Goal: Information Seeking & Learning: Learn about a topic

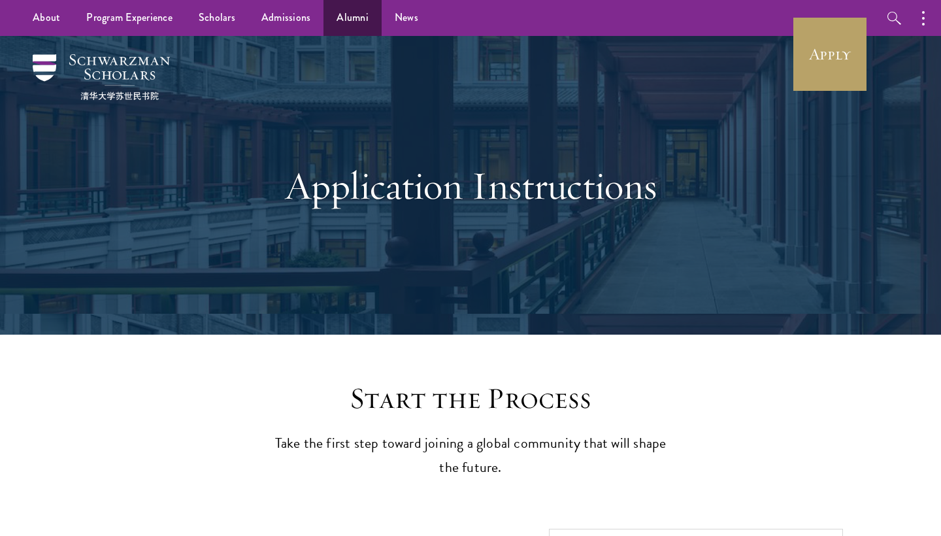
click at [343, 19] on link "Alumni" at bounding box center [353, 18] width 58 height 36
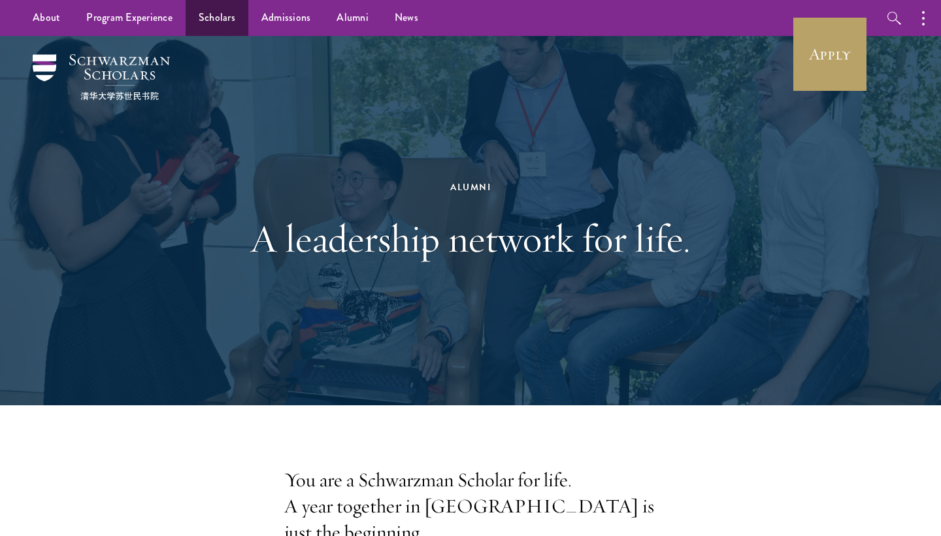
click at [223, 22] on link "Scholars" at bounding box center [217, 18] width 63 height 36
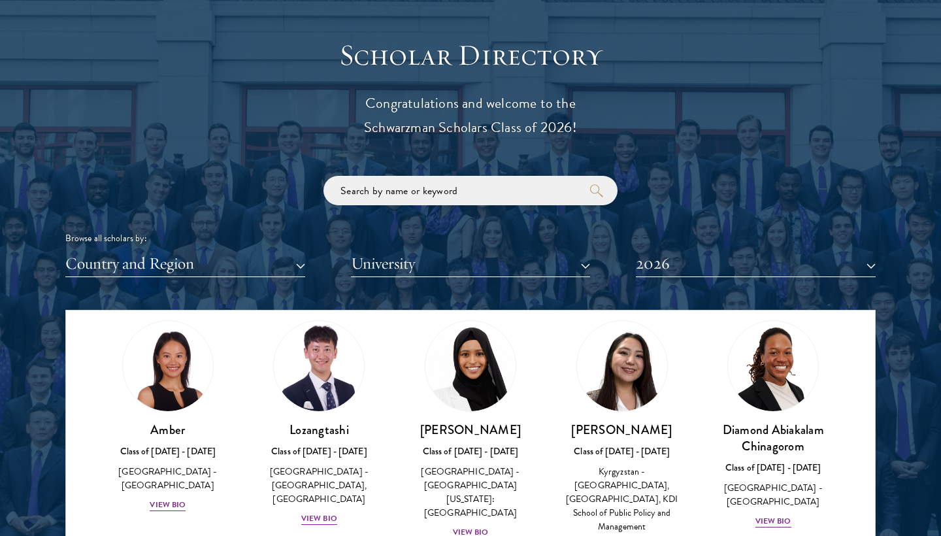
scroll to position [47, 0]
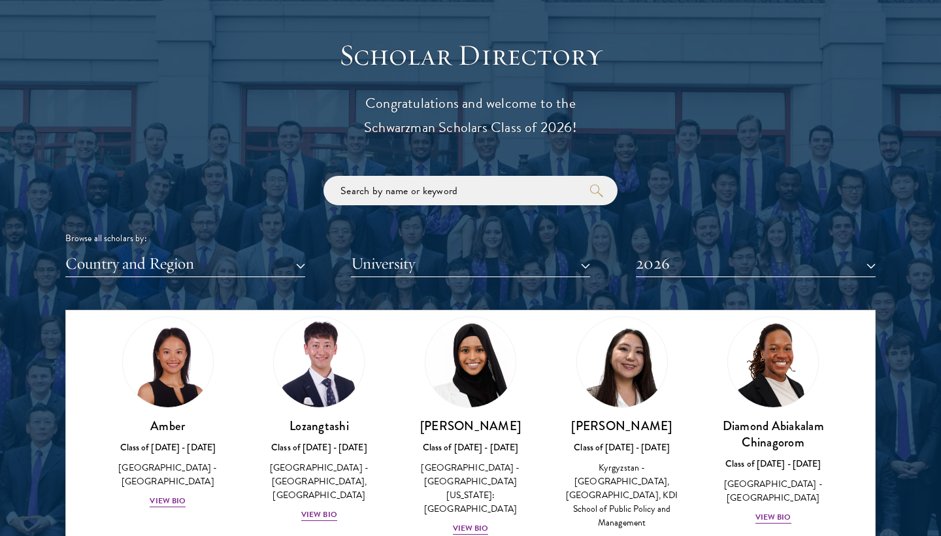
click at [222, 266] on button "Country and Region" at bounding box center [185, 263] width 240 height 27
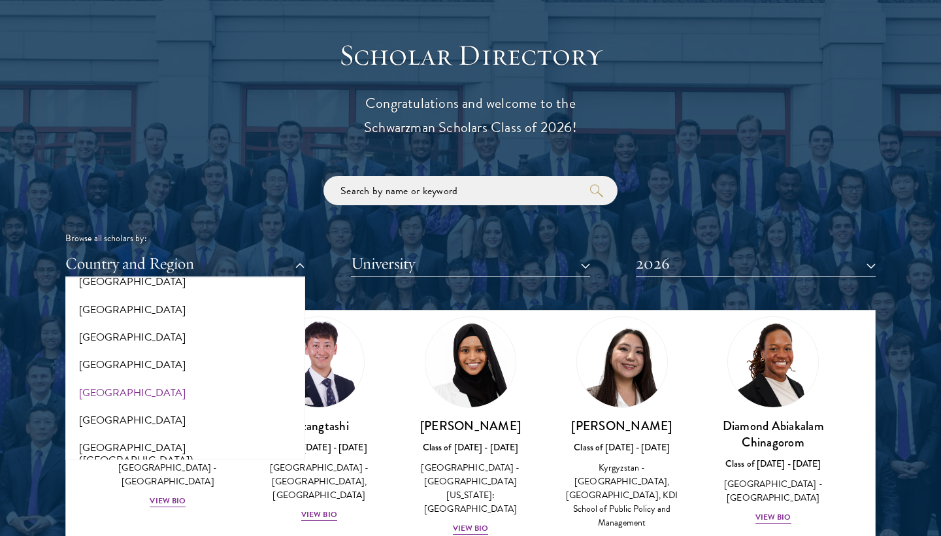
scroll to position [1500, 0]
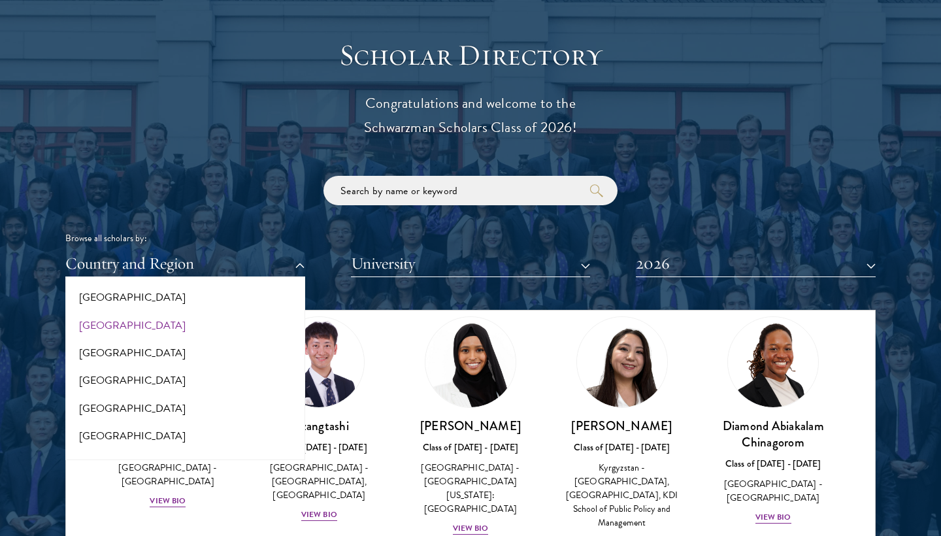
click at [103, 312] on button "[GEOGRAPHIC_DATA]" at bounding box center [185, 325] width 232 height 27
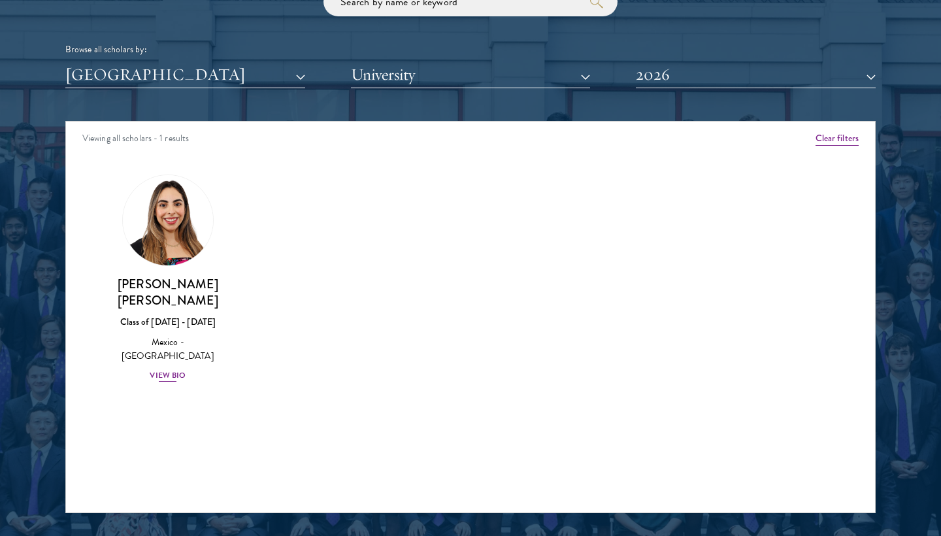
scroll to position [1615, 0]
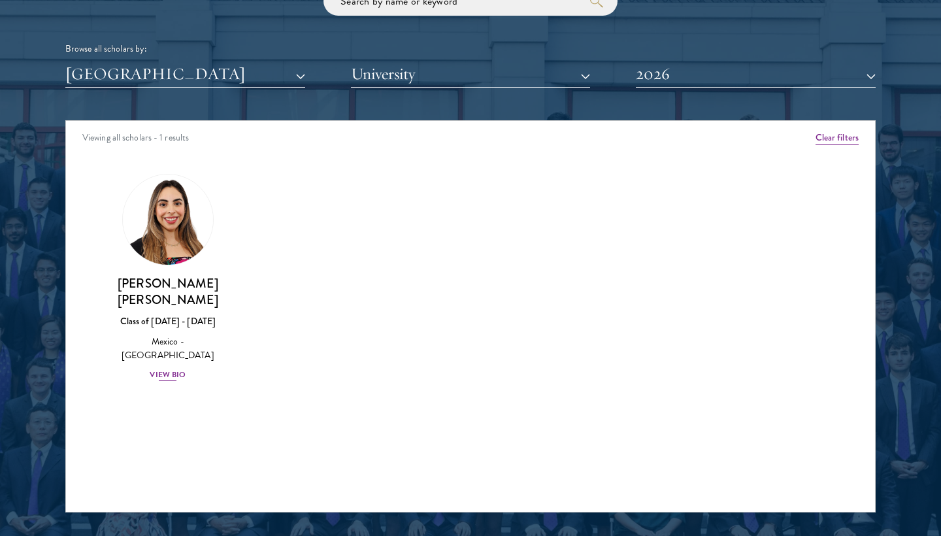
click at [175, 212] on img at bounding box center [167, 219] width 99 height 99
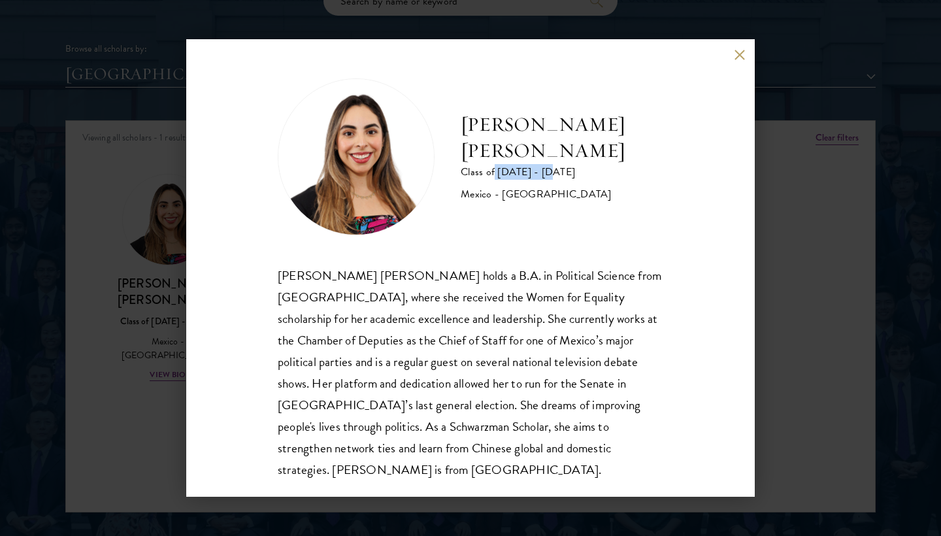
drag, startPoint x: 495, startPoint y: 150, endPoint x: 560, endPoint y: 150, distance: 64.1
click at [560, 164] on div "Class of [DATE] - [DATE]" at bounding box center [562, 172] width 203 height 16
click at [599, 243] on div "[PERSON_NAME] [PERSON_NAME] Class of [DATE] - [DATE] [GEOGRAPHIC_DATA] - [GEOGR…" at bounding box center [471, 279] width 386 height 402
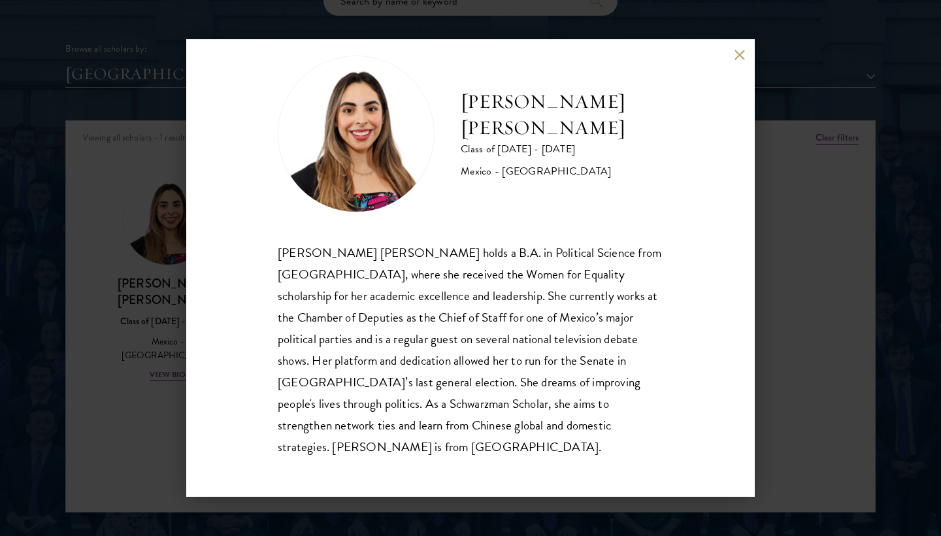
scroll to position [23, 0]
click at [735, 52] on button at bounding box center [739, 54] width 11 height 11
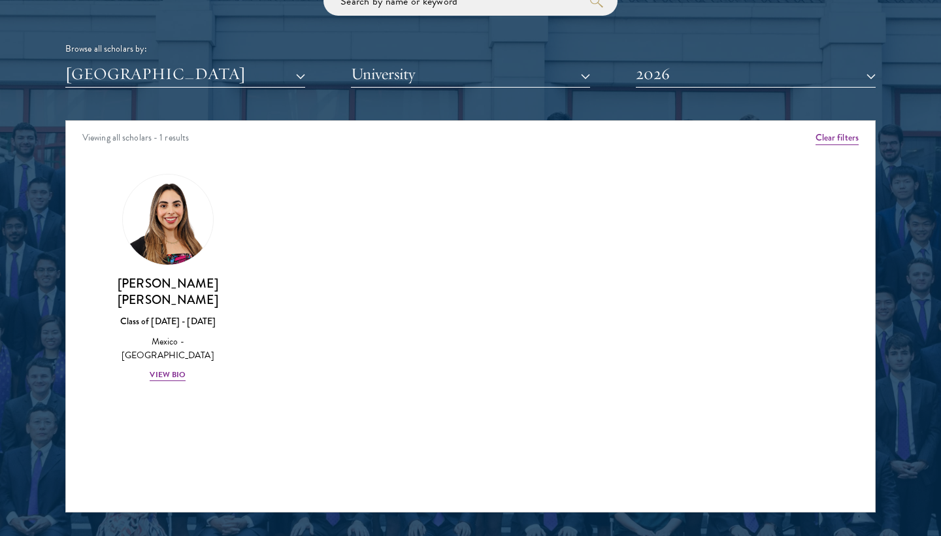
click at [250, 74] on button "[GEOGRAPHIC_DATA]" at bounding box center [185, 74] width 240 height 27
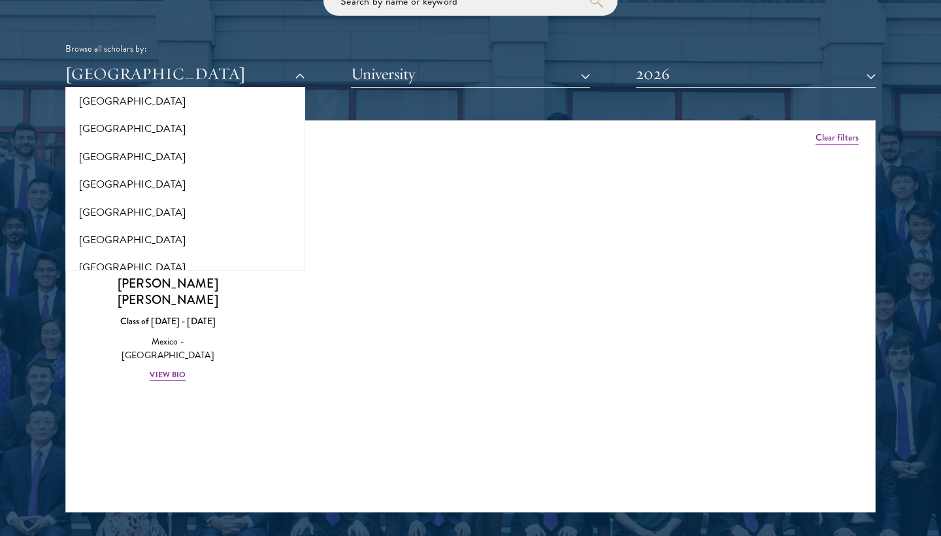
scroll to position [1295, 0]
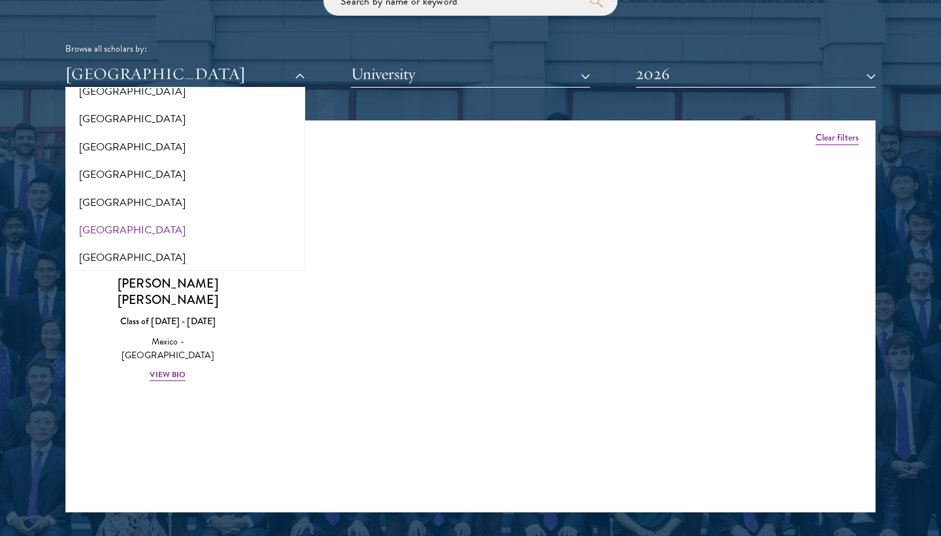
click at [190, 216] on button "[GEOGRAPHIC_DATA]" at bounding box center [185, 229] width 232 height 27
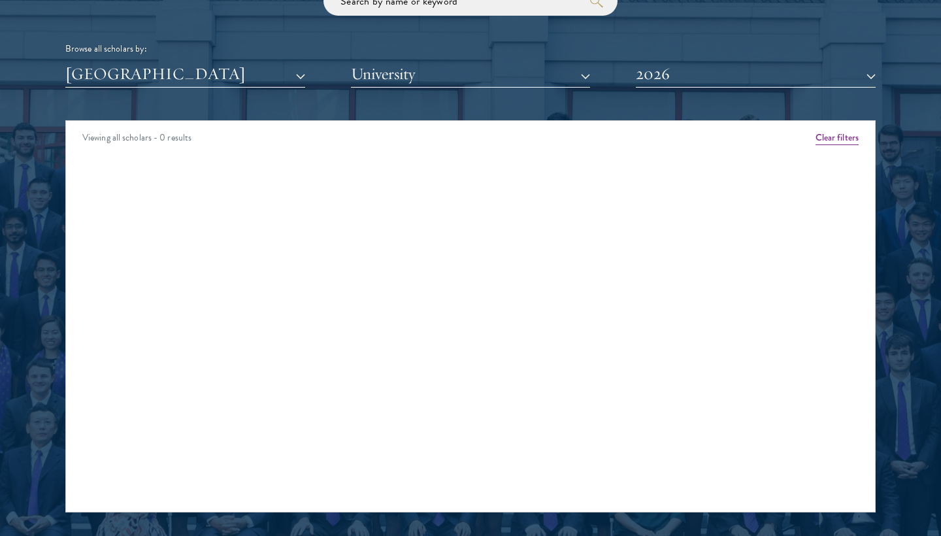
click at [184, 65] on button "[GEOGRAPHIC_DATA]" at bounding box center [185, 74] width 240 height 27
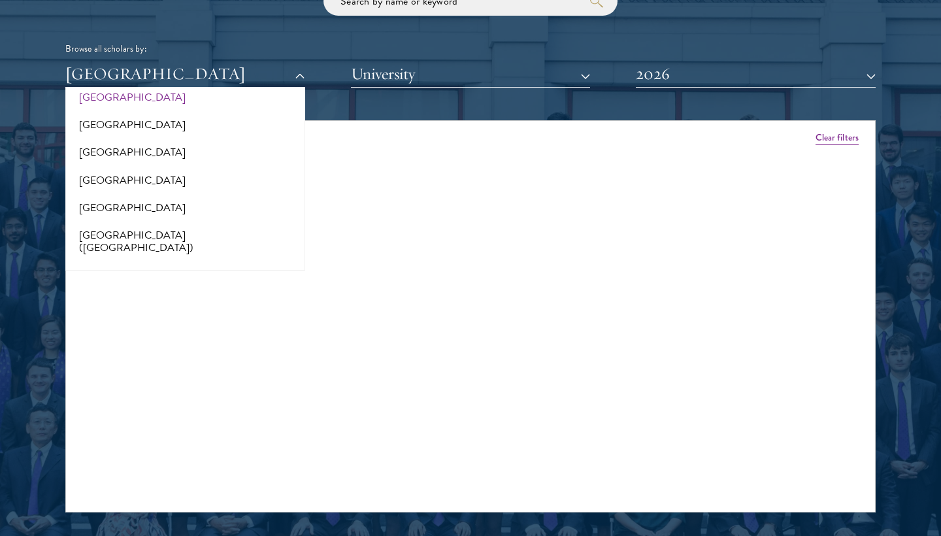
scroll to position [1543, 0]
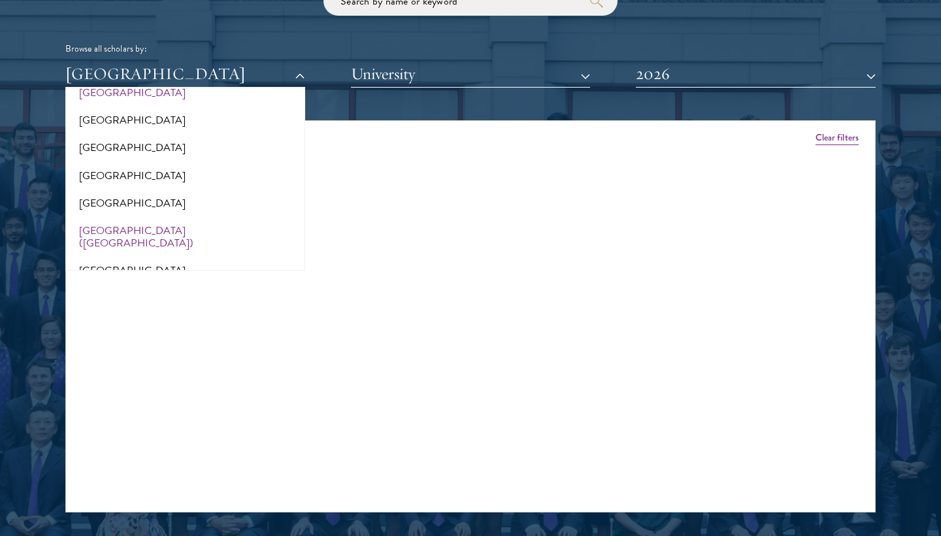
click at [162, 217] on button "[GEOGRAPHIC_DATA] ([GEOGRAPHIC_DATA])" at bounding box center [185, 237] width 232 height 40
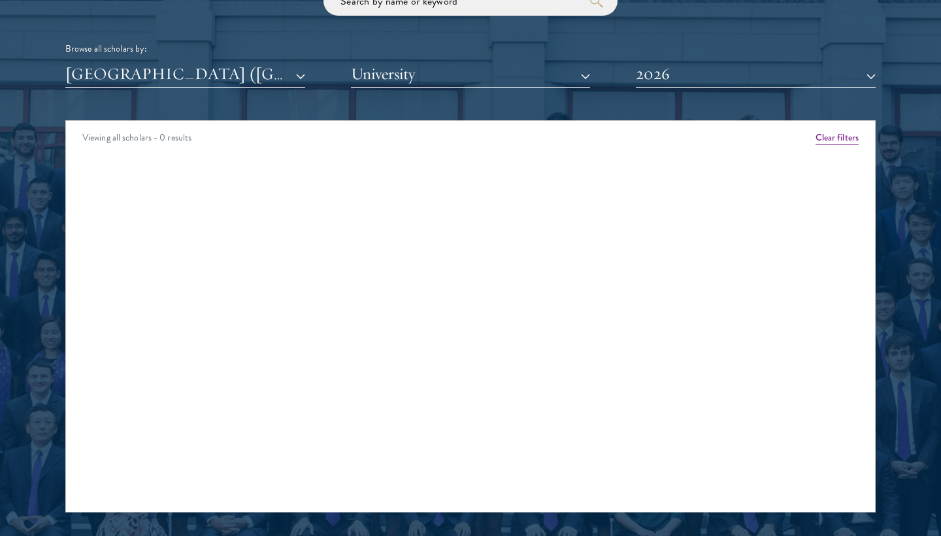
click at [169, 86] on div "Scholar Directory Congratulations and welcome to the Schwarzman Scholars Class …" at bounding box center [470, 180] width 811 height 665
click at [165, 77] on button "[GEOGRAPHIC_DATA] ([GEOGRAPHIC_DATA])" at bounding box center [185, 74] width 240 height 27
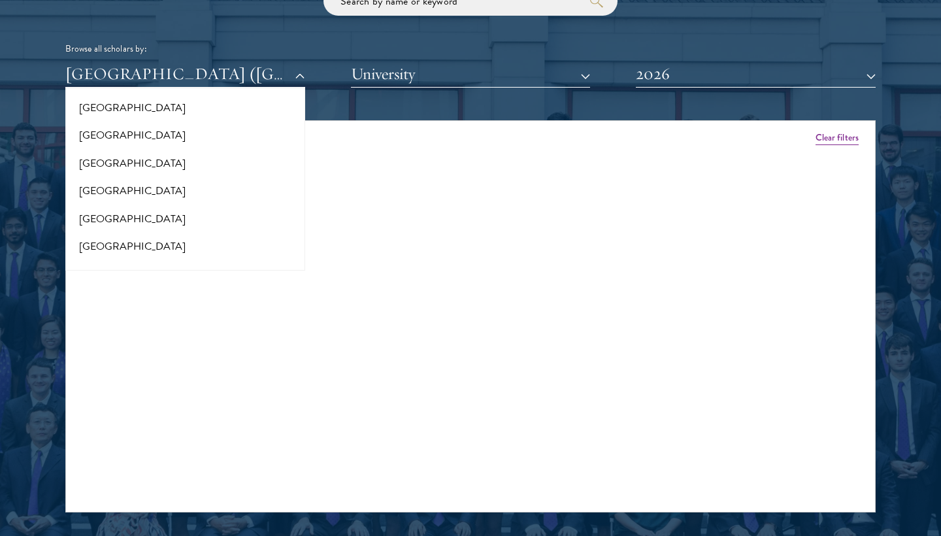
scroll to position [2675, 0]
click at [157, 178] on button "[GEOGRAPHIC_DATA]" at bounding box center [185, 191] width 232 height 27
